Goal: Task Accomplishment & Management: Complete application form

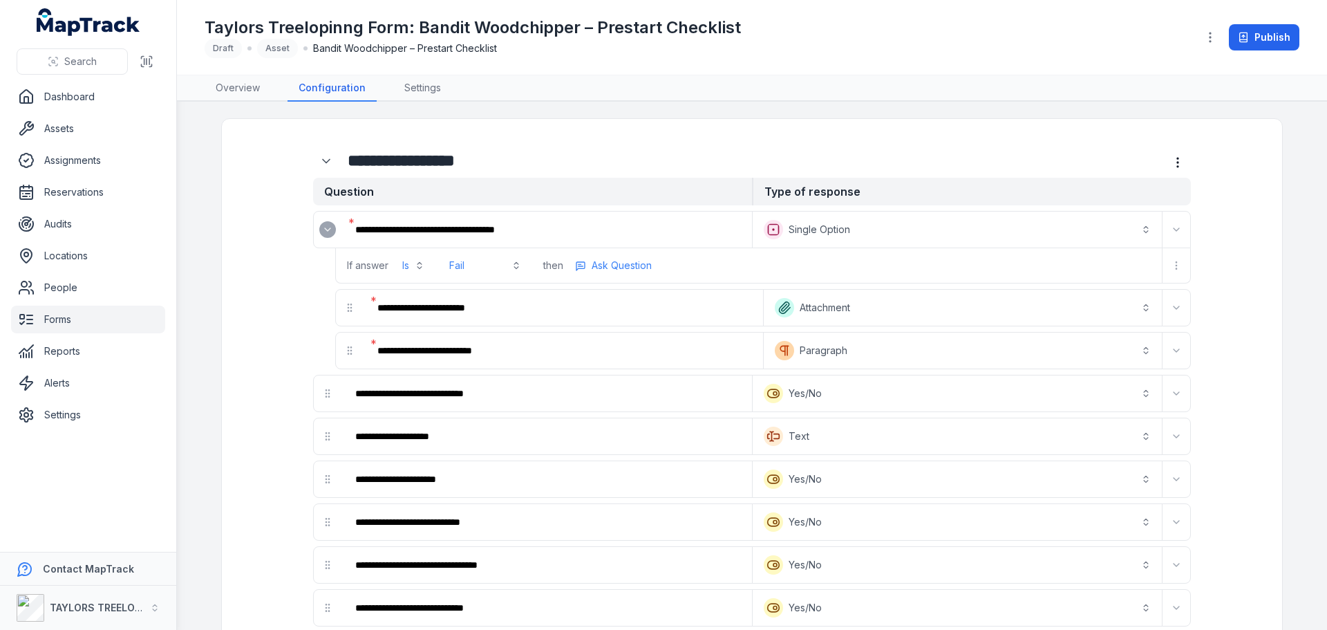
click at [326, 236] on button "Expand" at bounding box center [327, 229] width 17 height 17
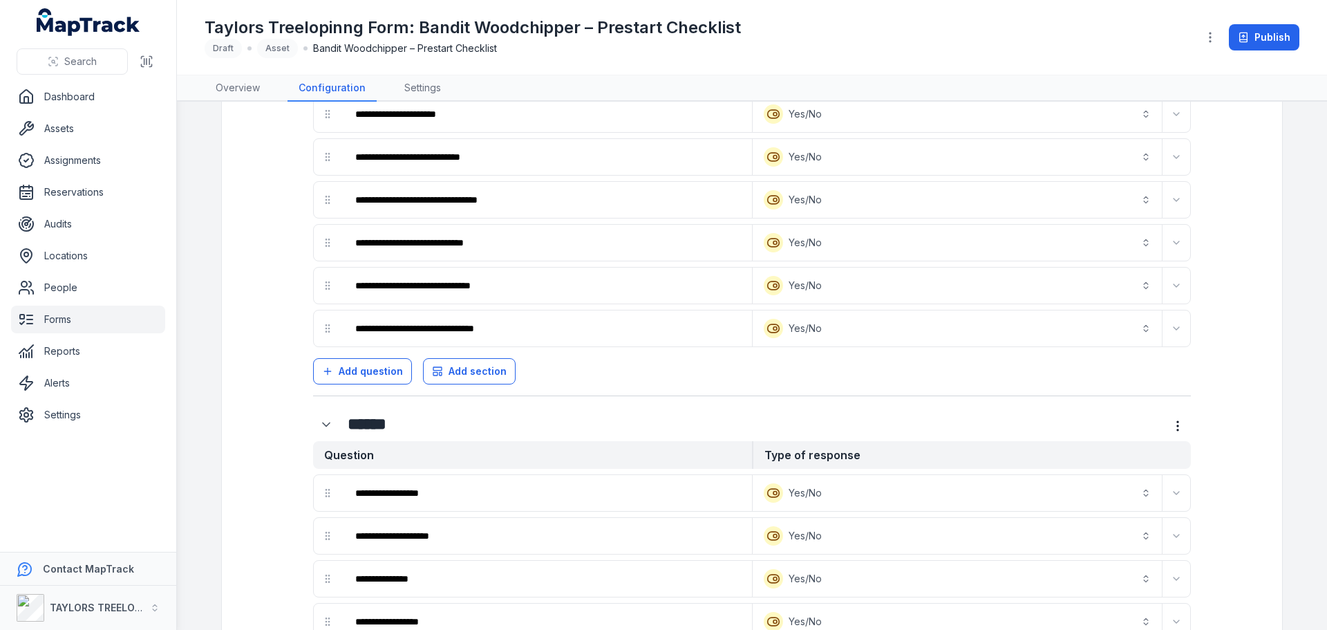
scroll to position [276, 0]
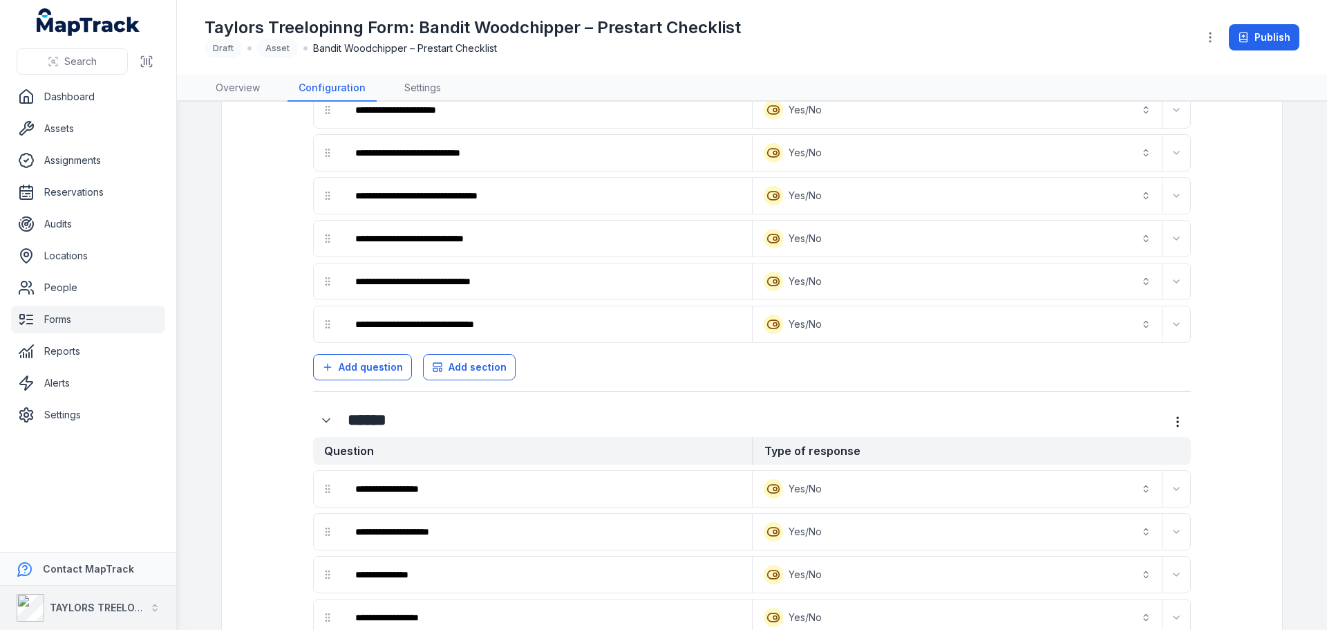
click at [91, 604] on strong "TAYLORS TREELOPPING" at bounding box center [107, 607] width 115 height 12
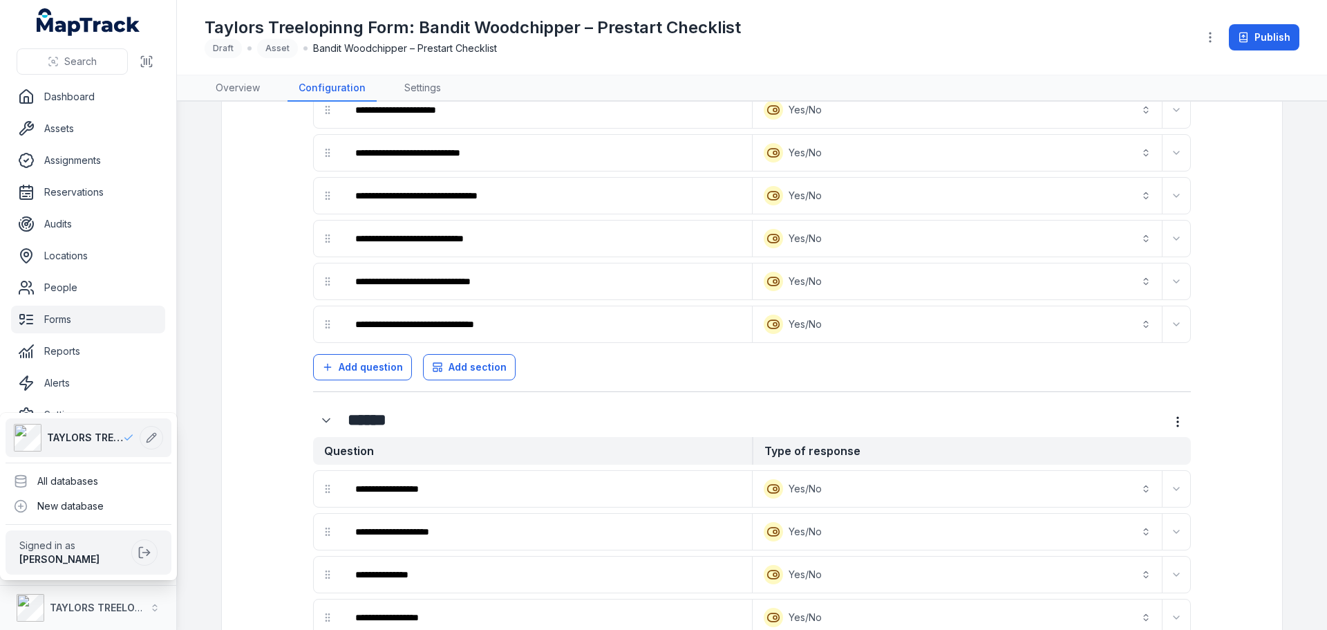
click at [751, 276] on div "**********" at bounding box center [663, 315] width 1327 height 630
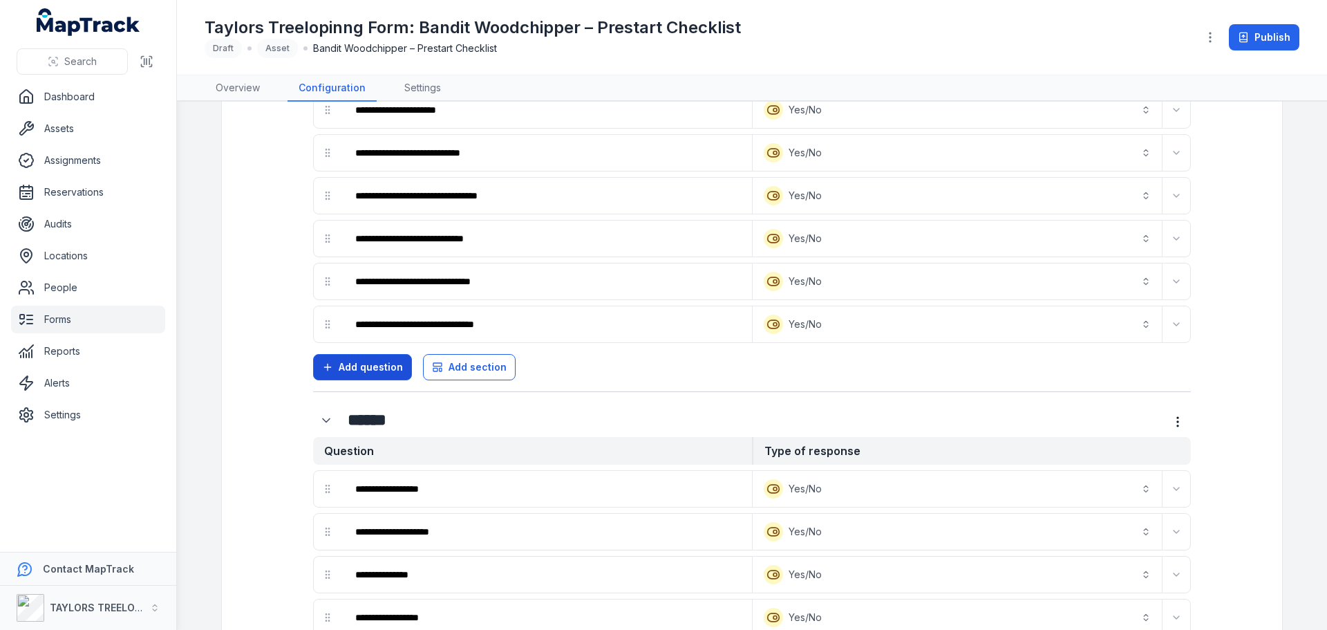
click at [381, 369] on span "Add question" at bounding box center [371, 367] width 64 height 14
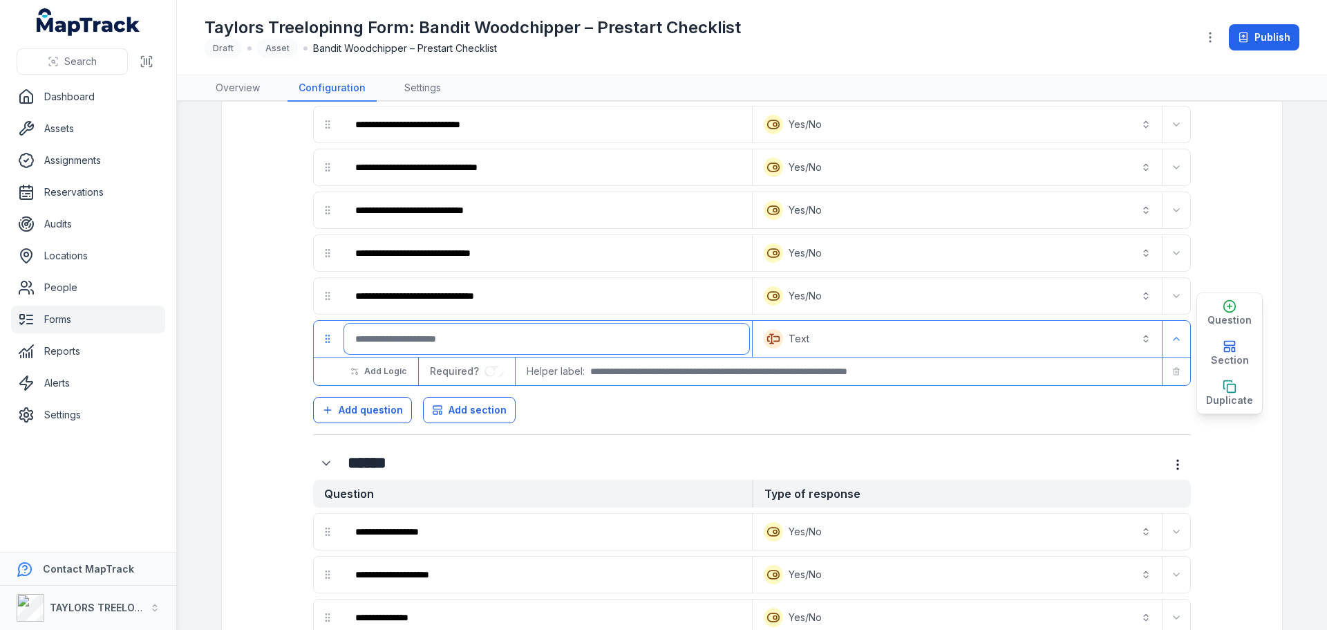
click at [390, 341] on input ":rfl:-form-item-label" at bounding box center [546, 338] width 405 height 30
type input "**********"
click at [643, 426] on div "**********" at bounding box center [752, 150] width 878 height 567
click at [1173, 337] on icon "Expand" at bounding box center [1176, 338] width 11 height 11
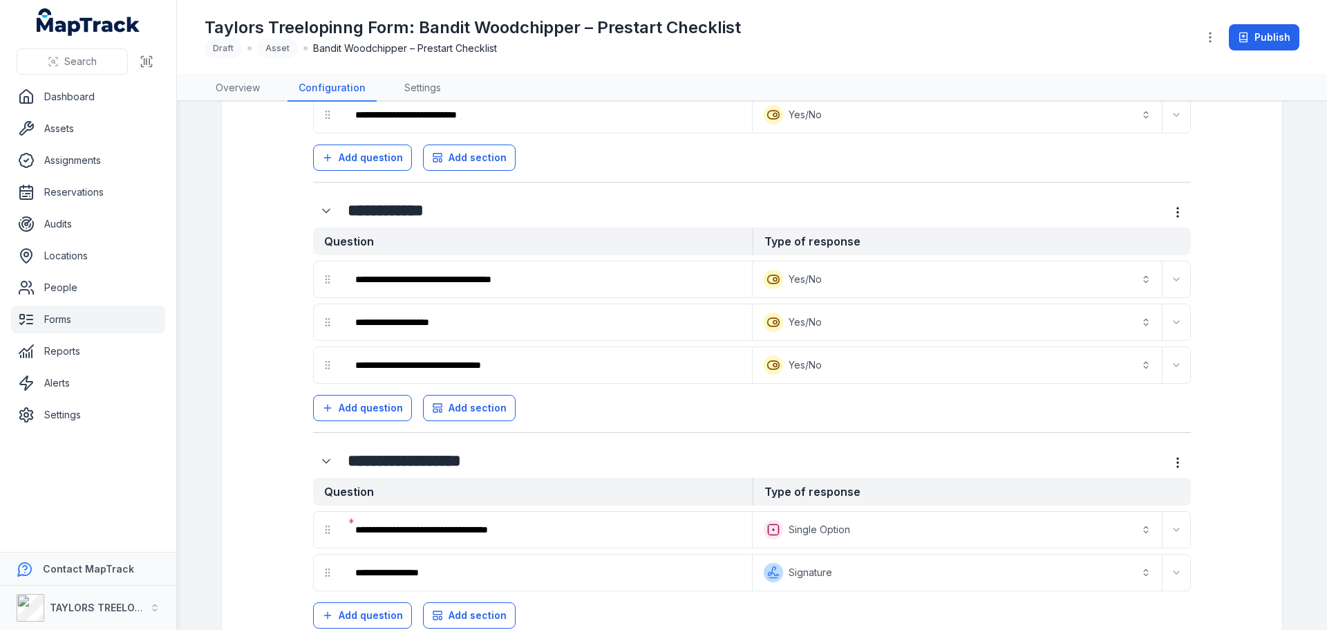
scroll to position [1251, 0]
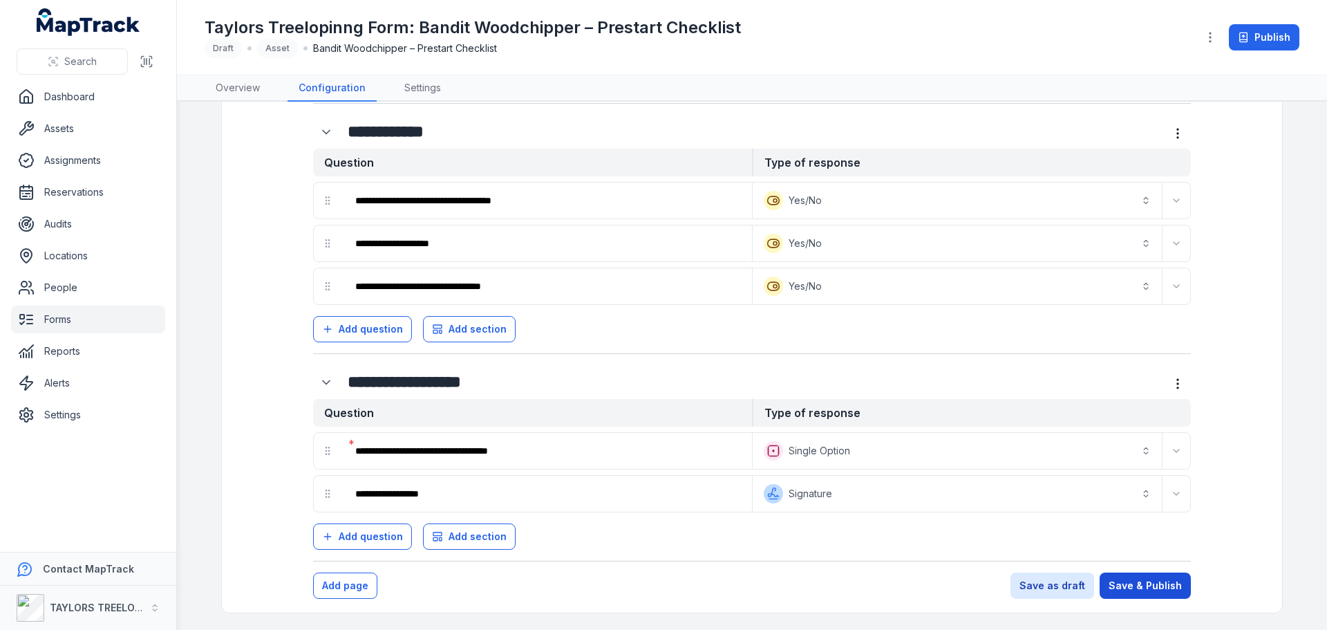
click at [1153, 583] on button "Save & Publish" at bounding box center [1145, 585] width 91 height 26
click at [1052, 581] on button "Save as draft" at bounding box center [1052, 585] width 84 height 26
click at [1161, 583] on button "Save & Publish" at bounding box center [1145, 585] width 91 height 26
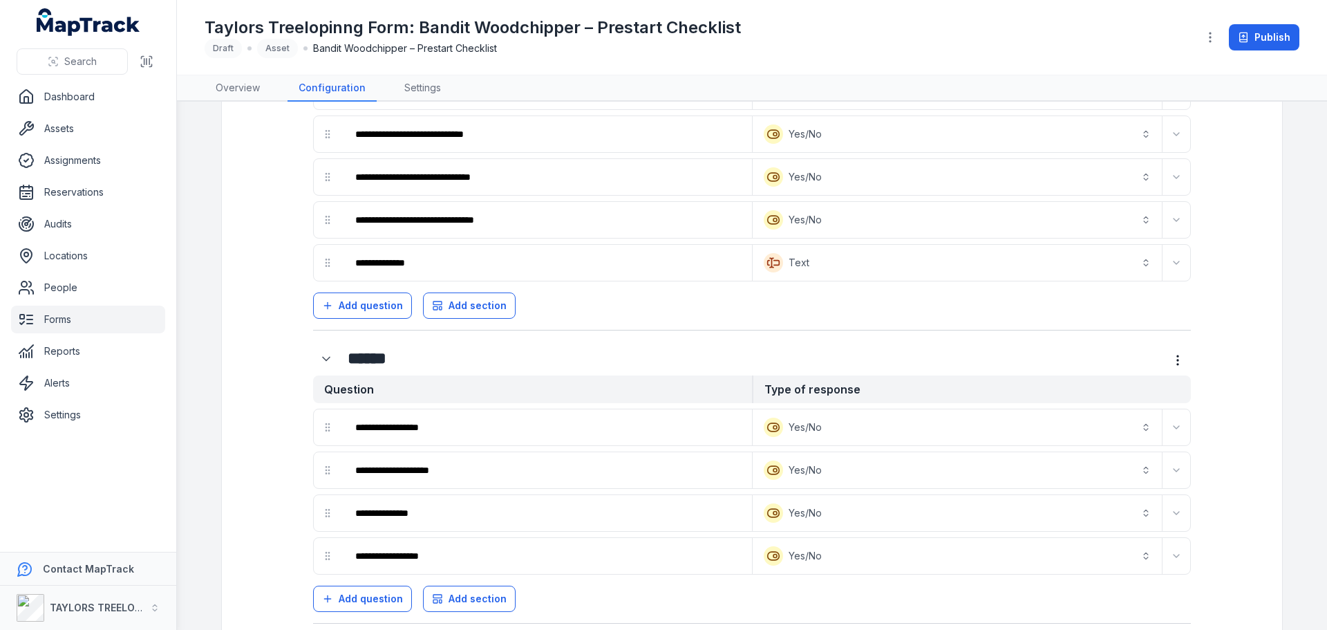
scroll to position [0, 0]
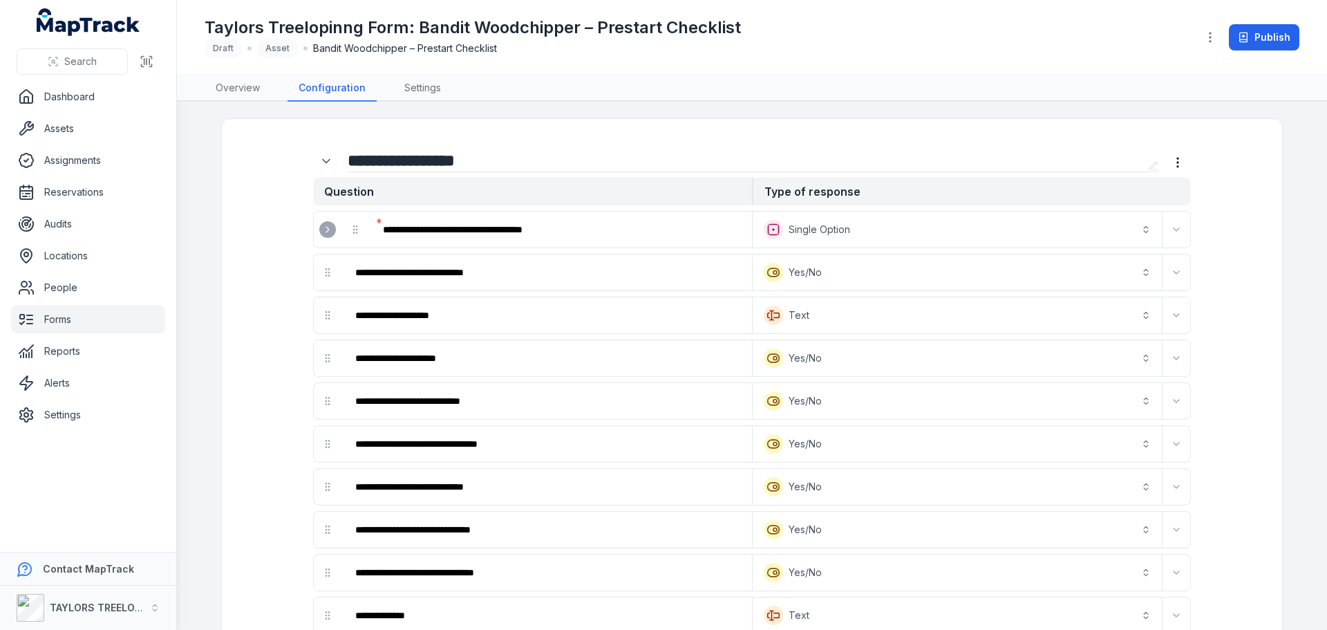
click at [513, 157] on input "**********" at bounding box center [745, 160] width 795 height 22
click at [444, 85] on link "Settings" at bounding box center [422, 88] width 59 height 26
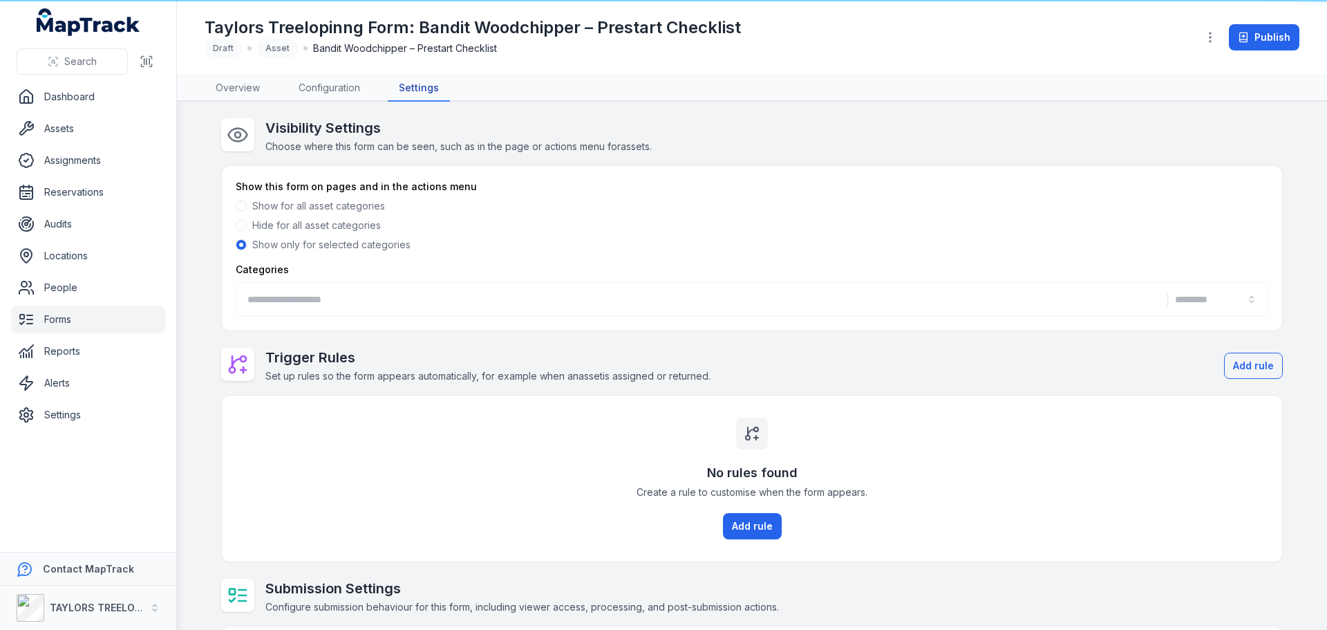
type input "**********"
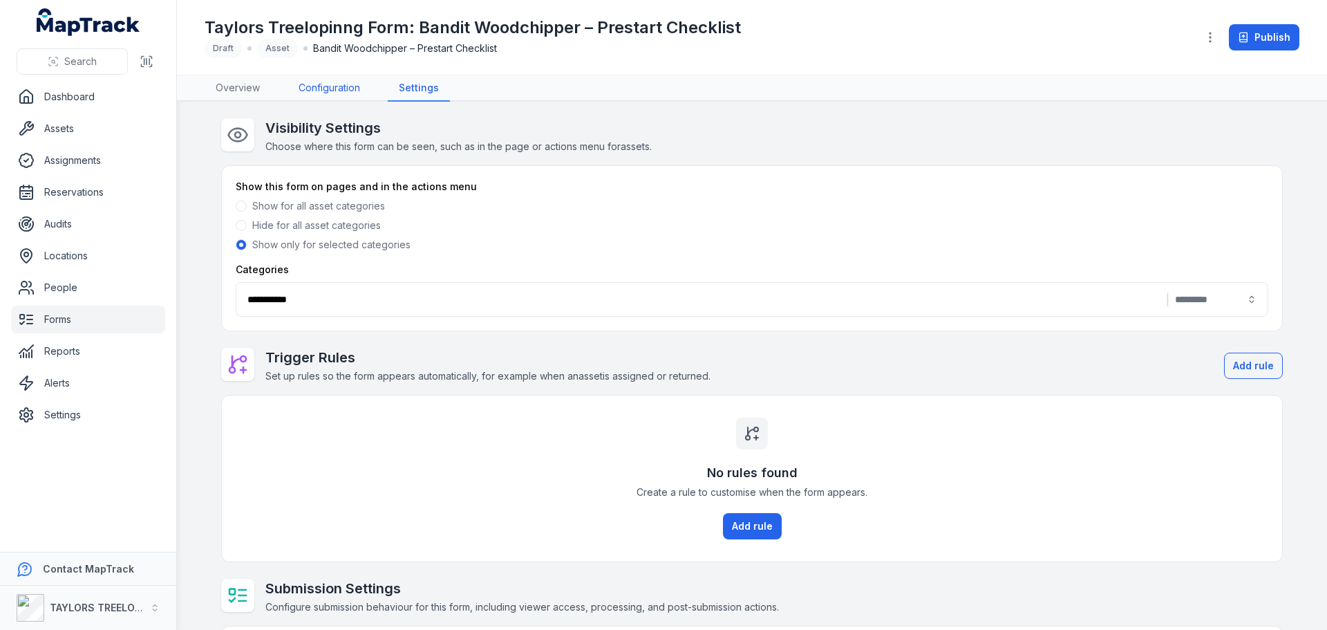
click at [331, 88] on link "Configuration" at bounding box center [329, 88] width 84 height 26
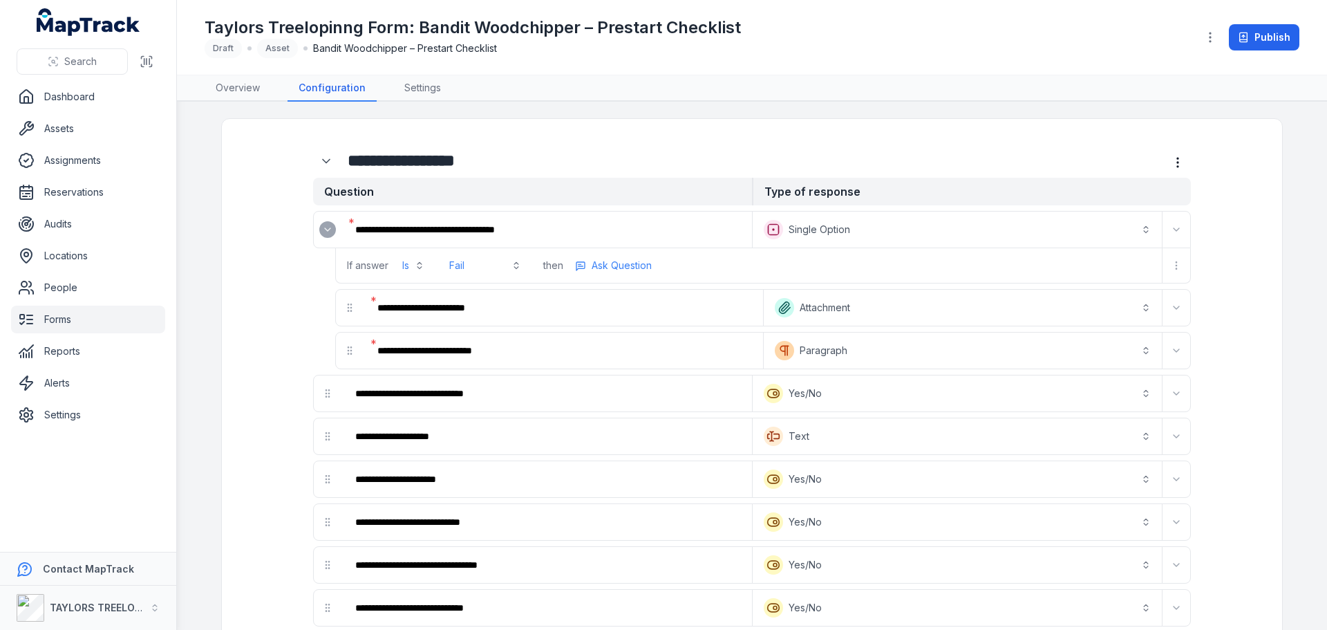
click at [325, 229] on icon "Expand" at bounding box center [328, 229] width 6 height 3
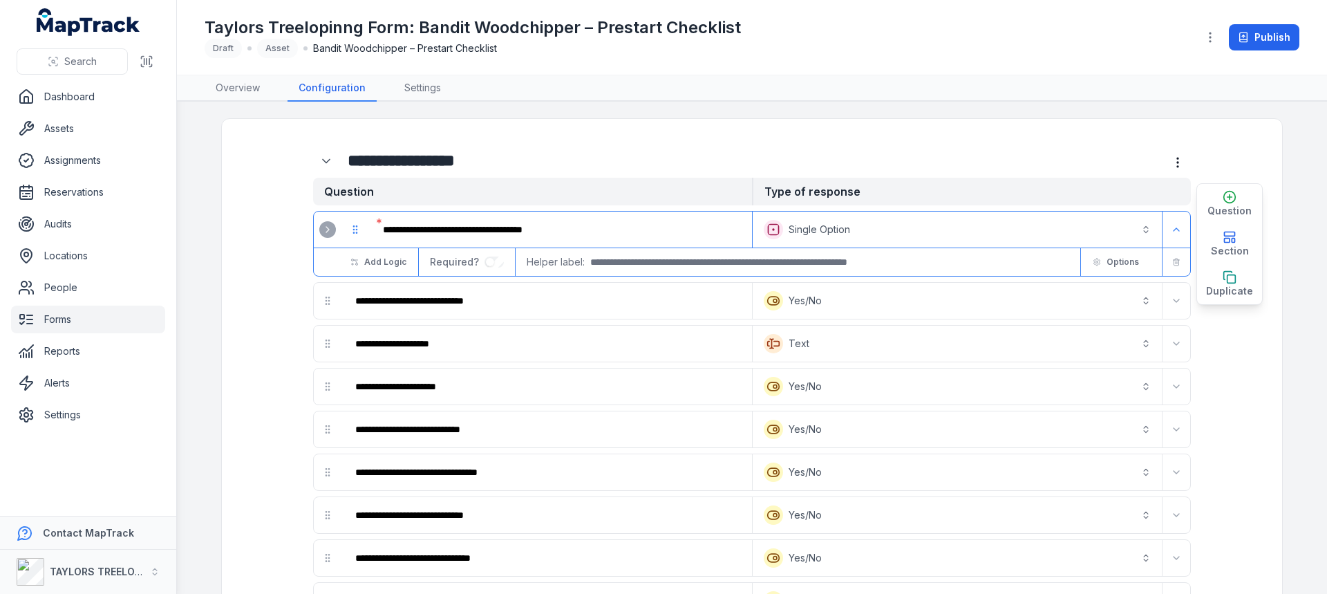
click at [57, 321] on link "Forms" at bounding box center [88, 319] width 154 height 28
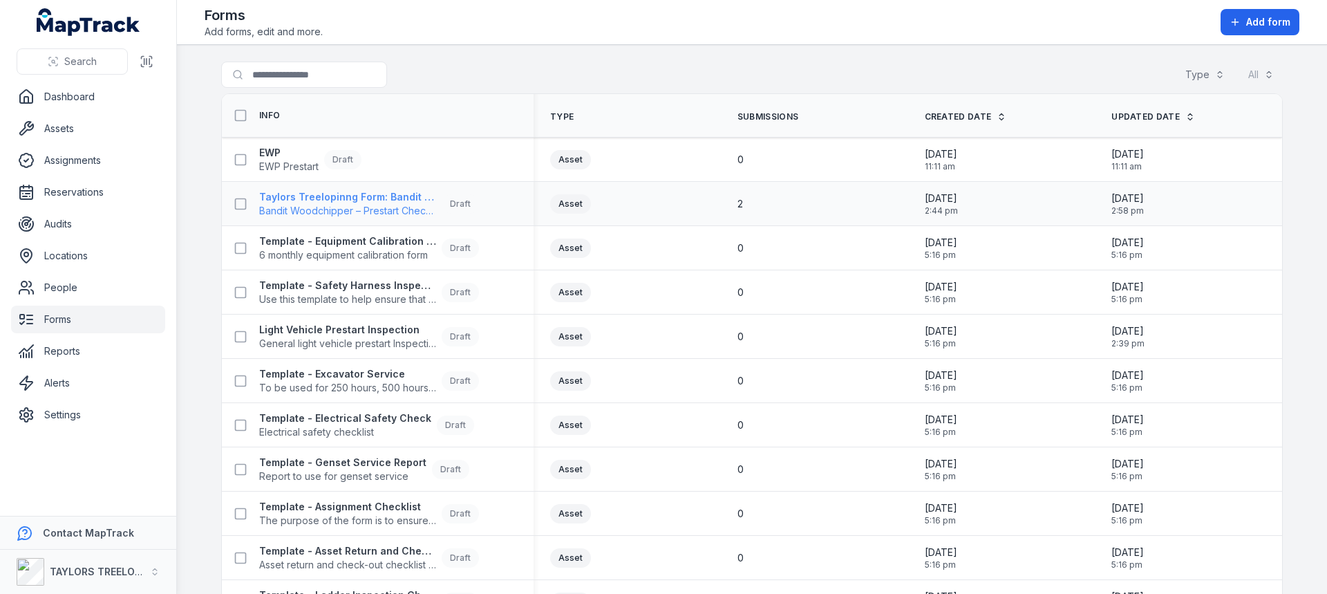
click at [354, 201] on strong "Taylors Treelopinng Form: Bandit Woodchipper – Prestart Checklist" at bounding box center [347, 197] width 177 height 14
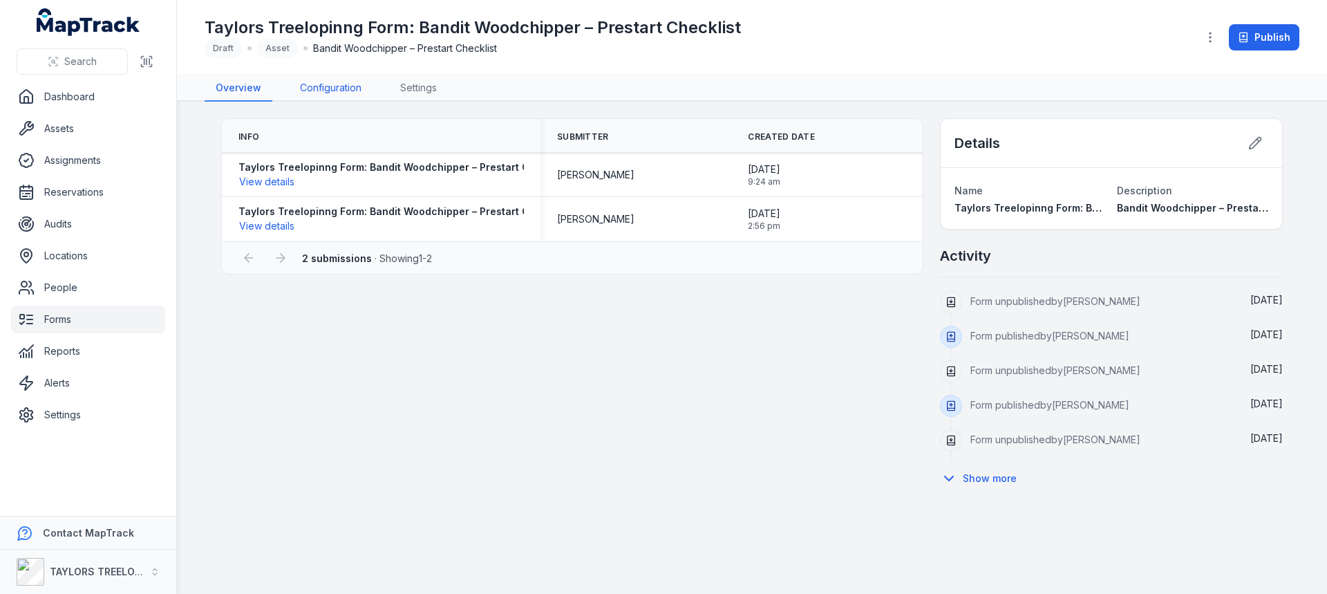
click at [324, 87] on link "Configuration" at bounding box center [331, 88] width 84 height 26
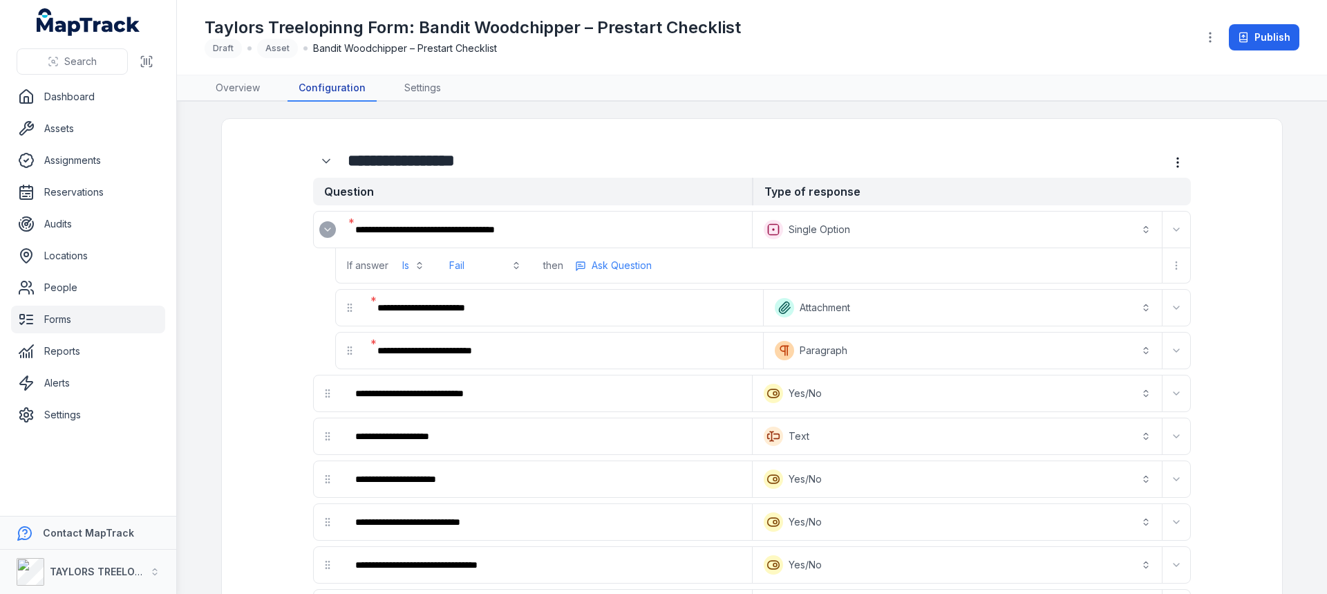
scroll to position [69, 0]
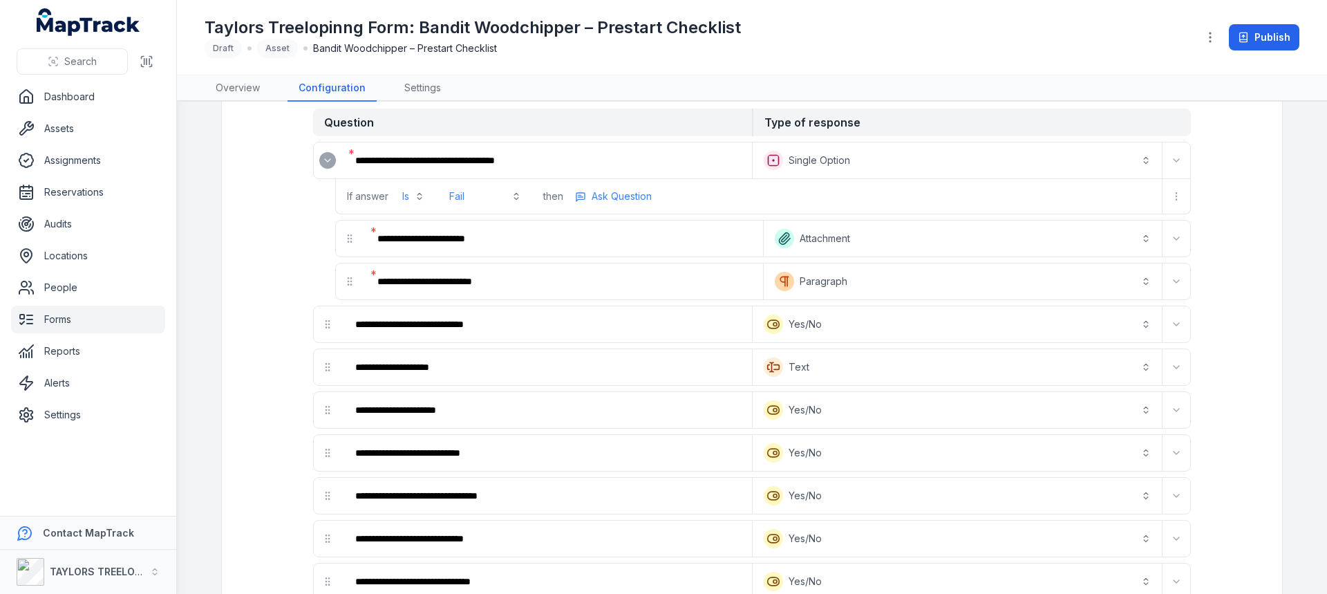
click at [326, 163] on icon "Expand" at bounding box center [327, 160] width 11 height 11
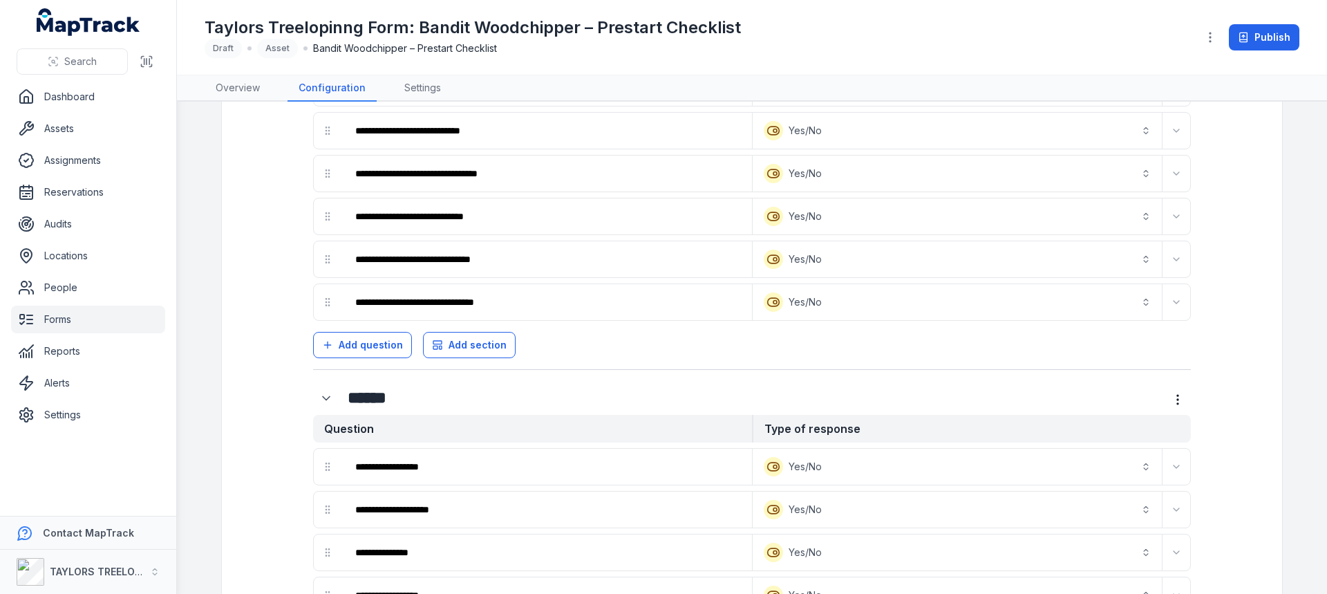
scroll to position [346, 0]
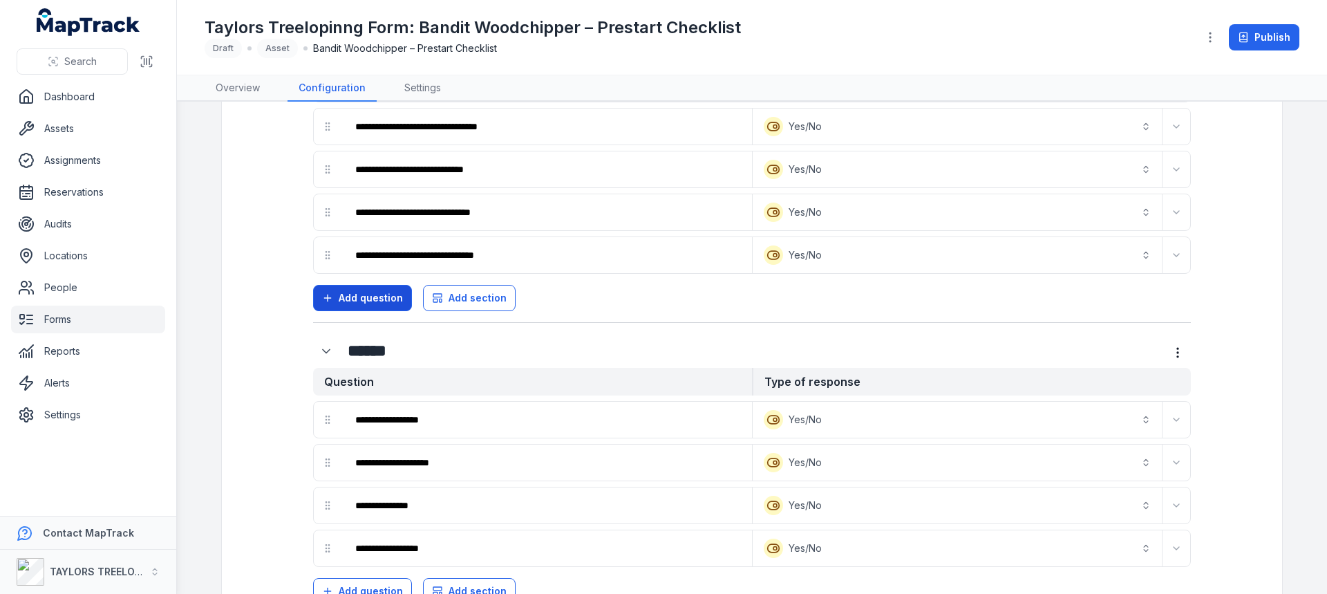
click at [375, 303] on span "Add question" at bounding box center [371, 298] width 64 height 14
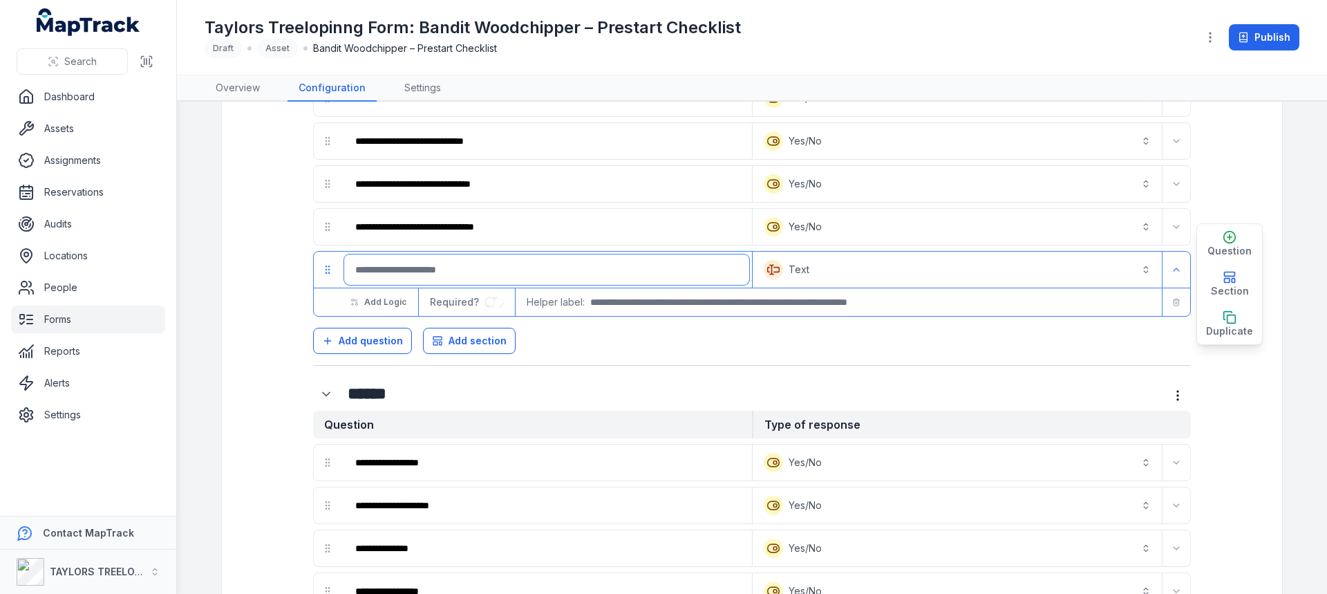
click at [403, 265] on input ":ru4:-form-item-label" at bounding box center [546, 269] width 405 height 30
type input "*****"
click at [1025, 350] on div "Add question Add section" at bounding box center [752, 338] width 878 height 32
click at [1173, 266] on icon "Expand" at bounding box center [1176, 269] width 11 height 11
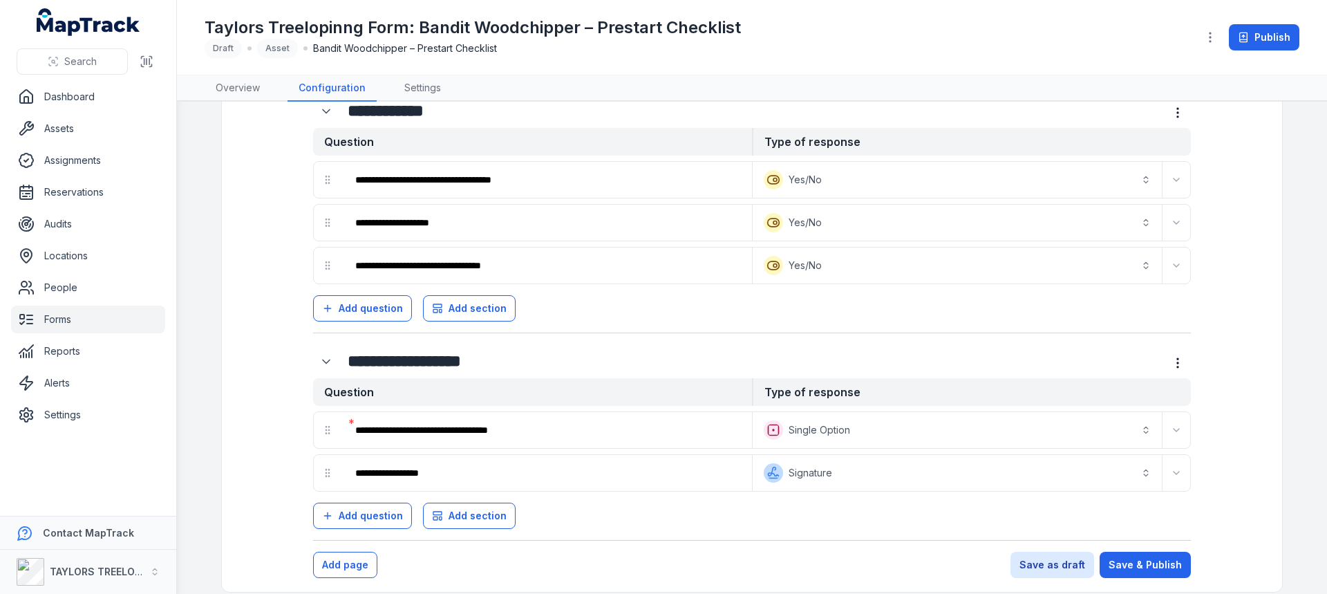
scroll to position [1287, 0]
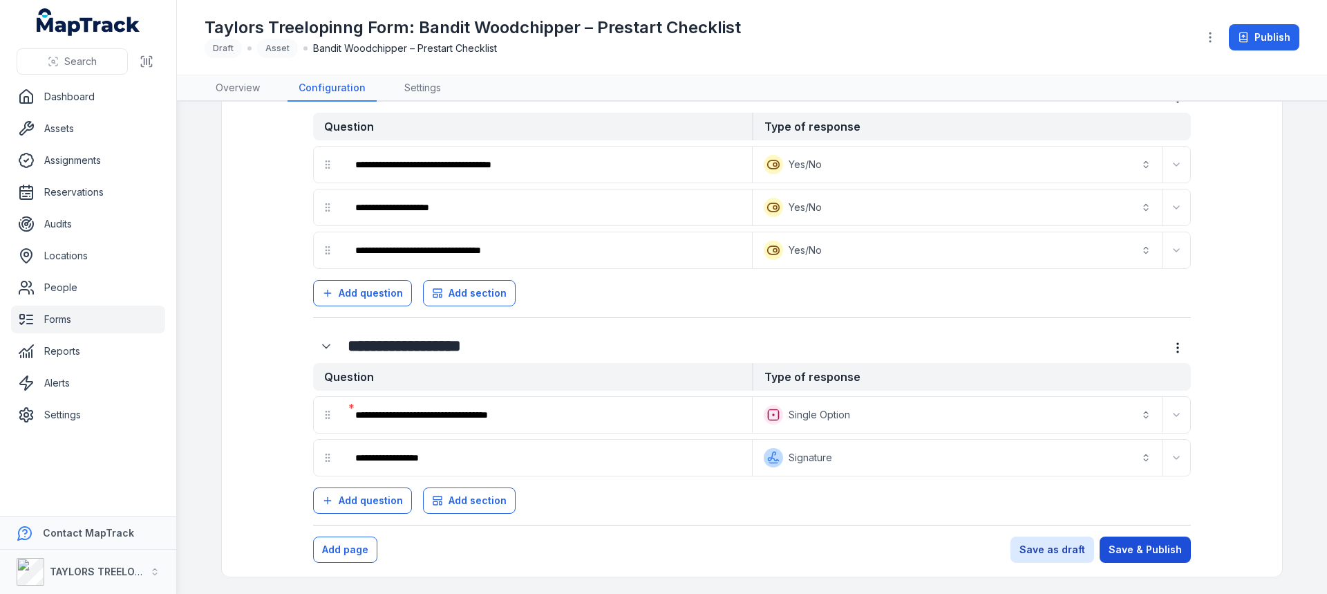
click at [1145, 543] on button "Save & Publish" at bounding box center [1145, 549] width 91 height 26
click at [1147, 548] on button "Save & Publish" at bounding box center [1145, 549] width 91 height 26
click at [1058, 551] on button "Save as draft" at bounding box center [1052, 549] width 84 height 26
click at [1143, 547] on button "Save & Publish" at bounding box center [1145, 549] width 91 height 26
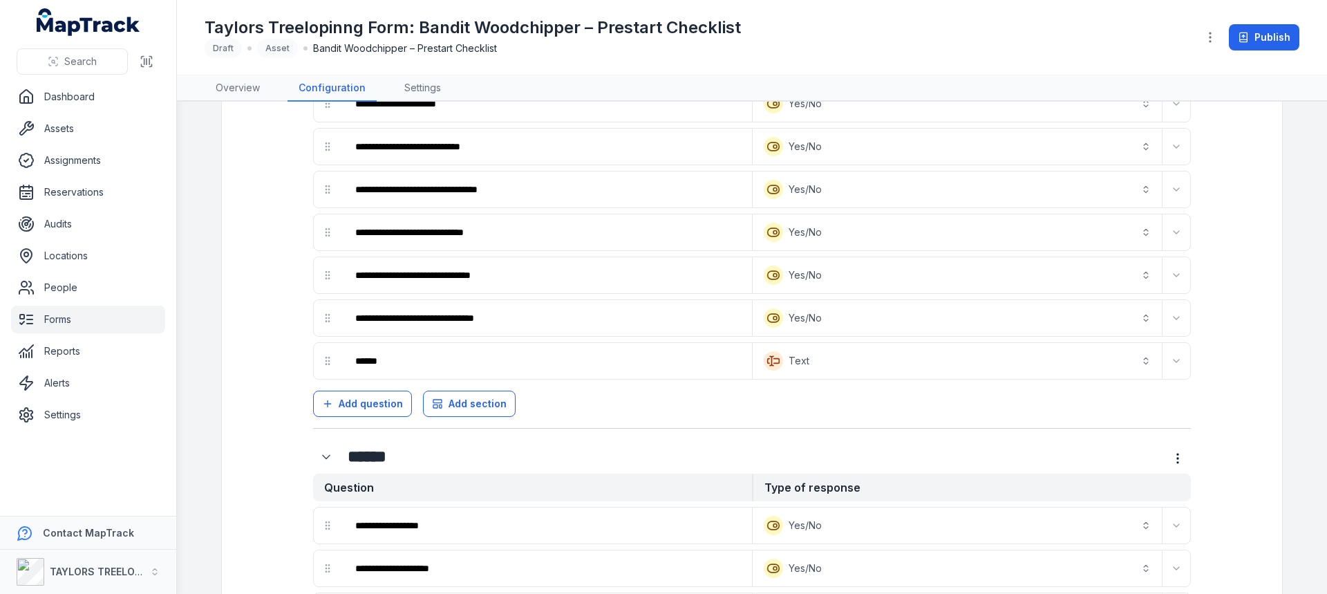
scroll to position [0, 0]
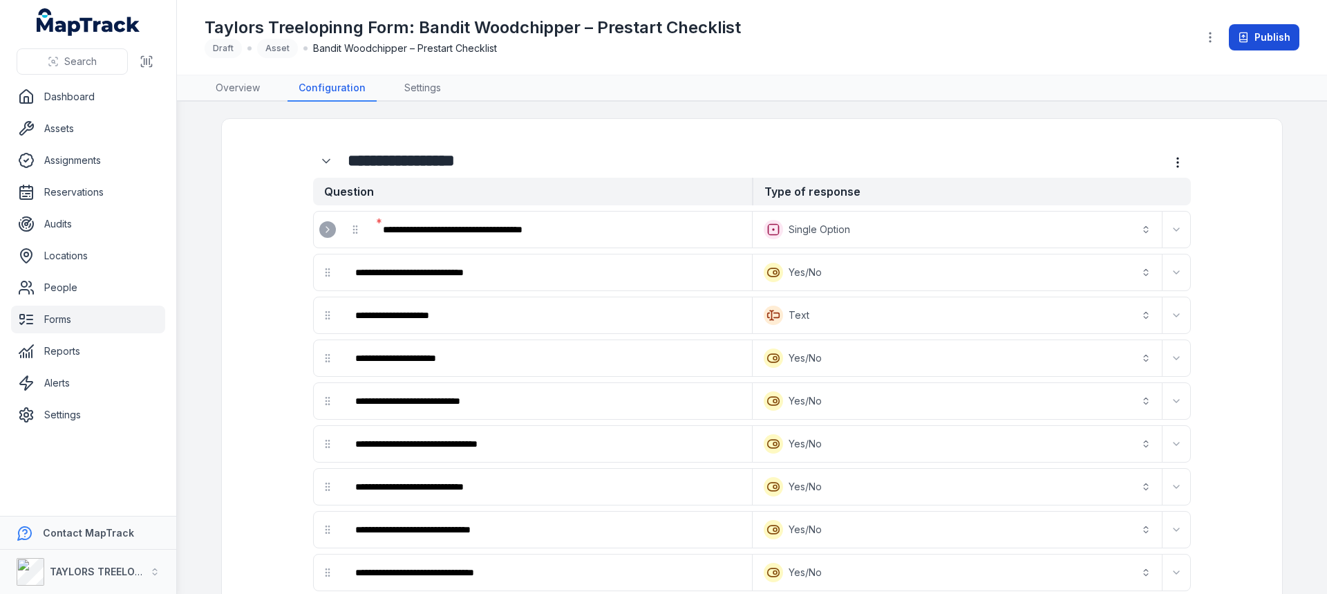
click at [1274, 39] on button "Publish" at bounding box center [1264, 37] width 70 height 26
